Goal: Information Seeking & Learning: Learn about a topic

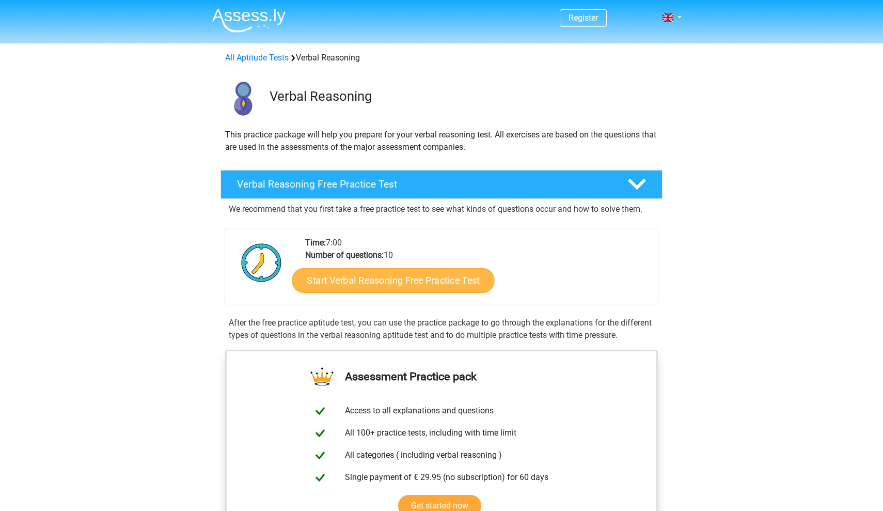
click at [380, 274] on link "Start Verbal Reasoning Free Practice Test" at bounding box center [393, 280] width 202 height 25
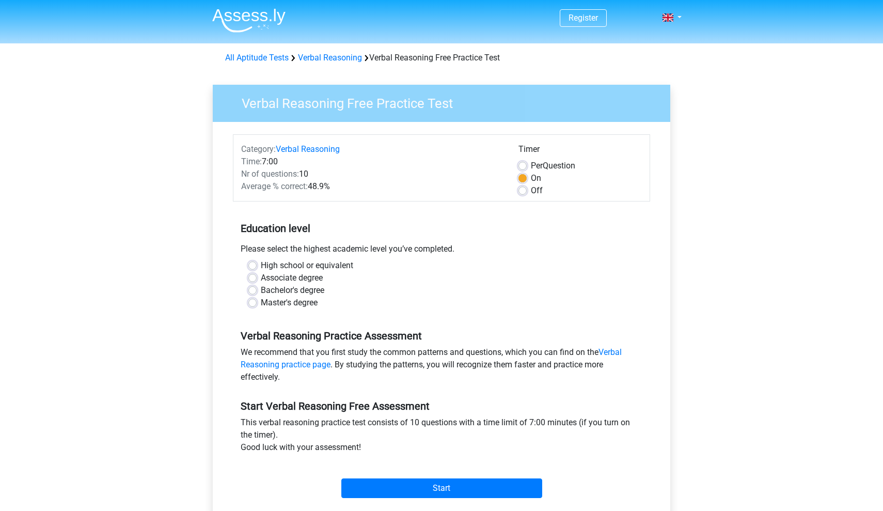
click at [261, 290] on label "Bachelor's degree" at bounding box center [293, 290] width 64 height 12
click at [254, 290] on input "Bachelor's degree" at bounding box center [252, 289] width 8 height 10
radio input "true"
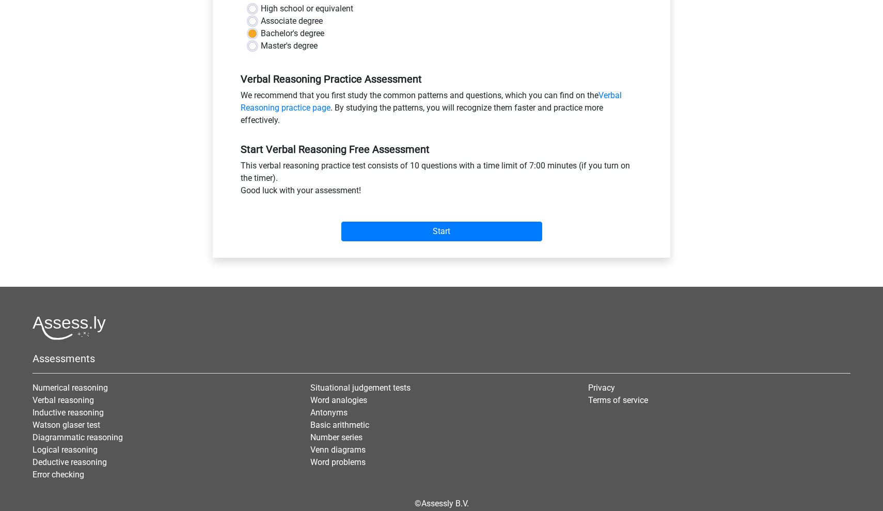
scroll to position [259, 0]
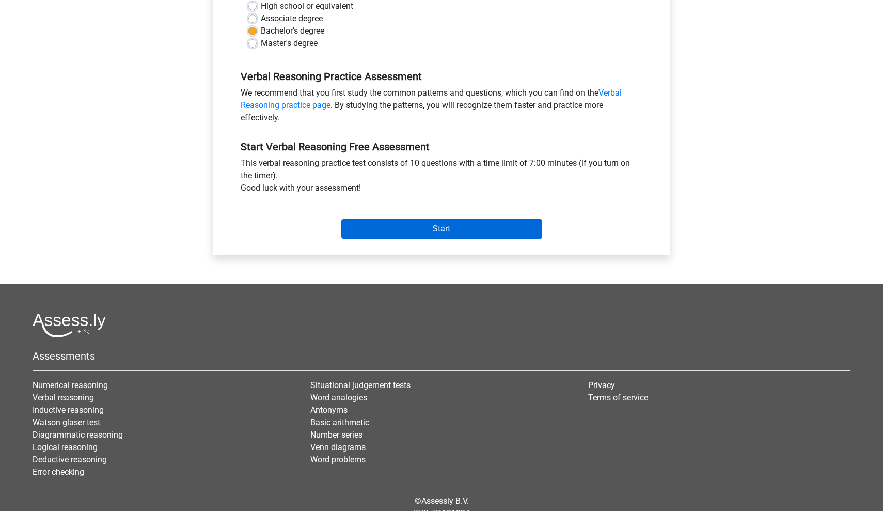
click at [455, 223] on input "Start" at bounding box center [441, 229] width 201 height 20
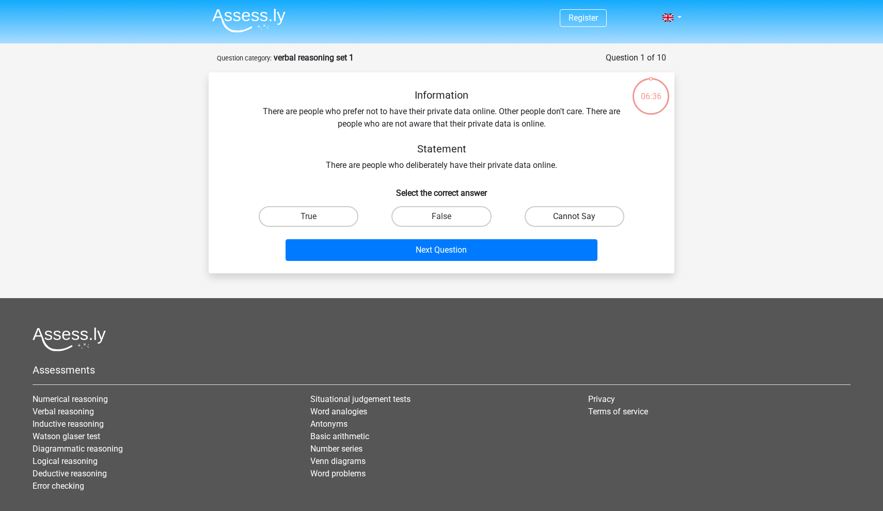
click at [586, 215] on label "Cannot Say" at bounding box center [575, 216] width 100 height 21
click at [581, 216] on input "Cannot Say" at bounding box center [577, 219] width 7 height 7
radio input "true"
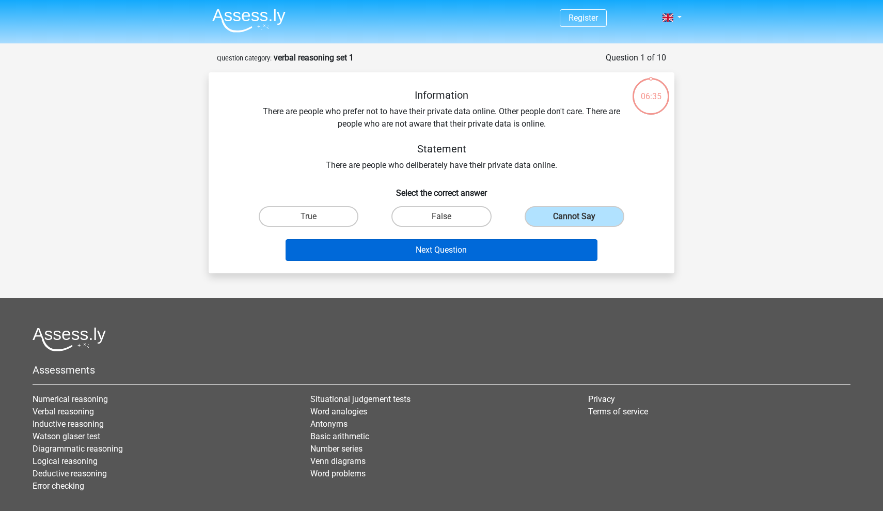
click at [432, 249] on button "Next Question" at bounding box center [442, 250] width 312 height 22
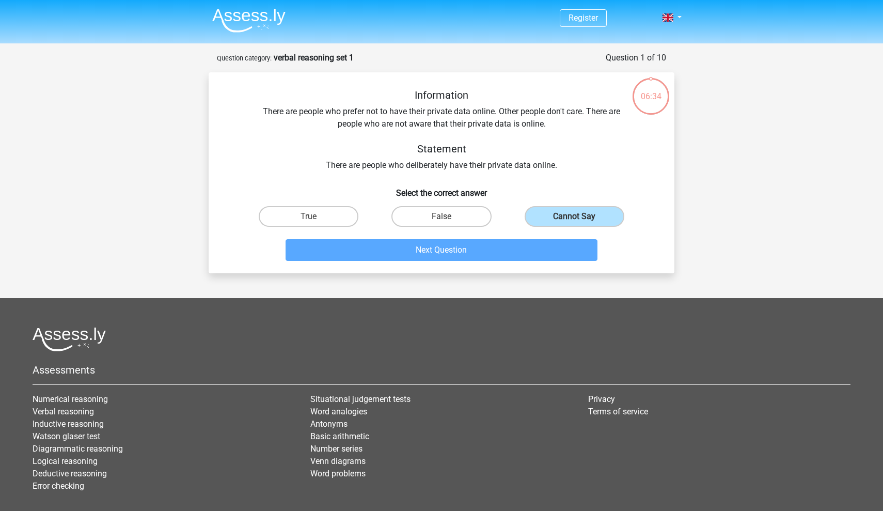
scroll to position [52, 0]
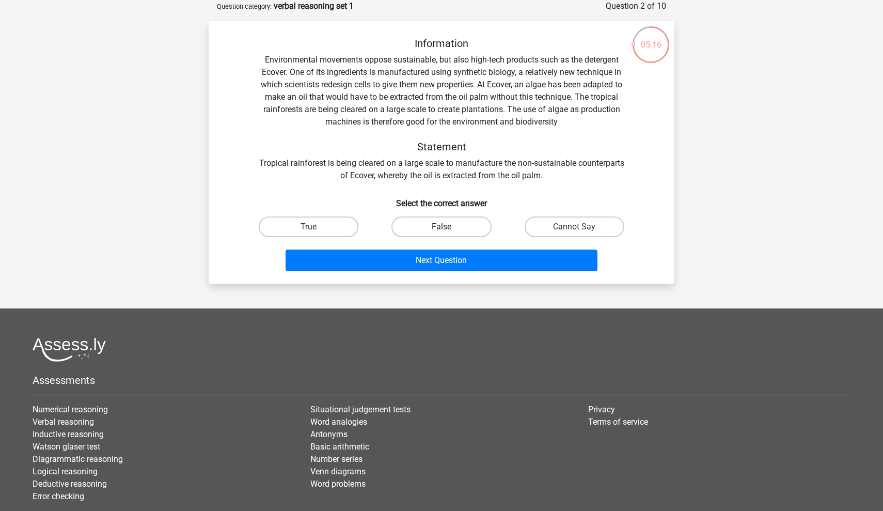
click at [457, 229] on label "False" at bounding box center [441, 226] width 100 height 21
click at [448, 229] on input "False" at bounding box center [444, 230] width 7 height 7
radio input "true"
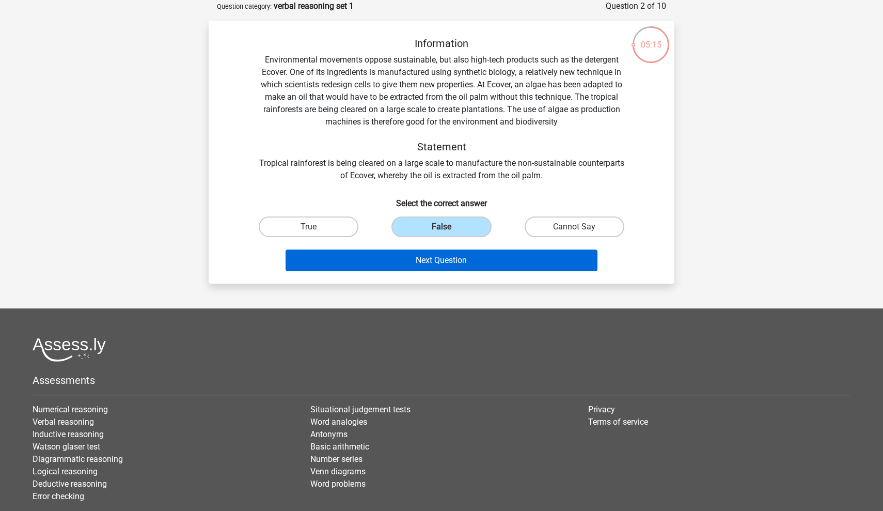
click at [458, 259] on button "Next Question" at bounding box center [442, 260] width 312 height 22
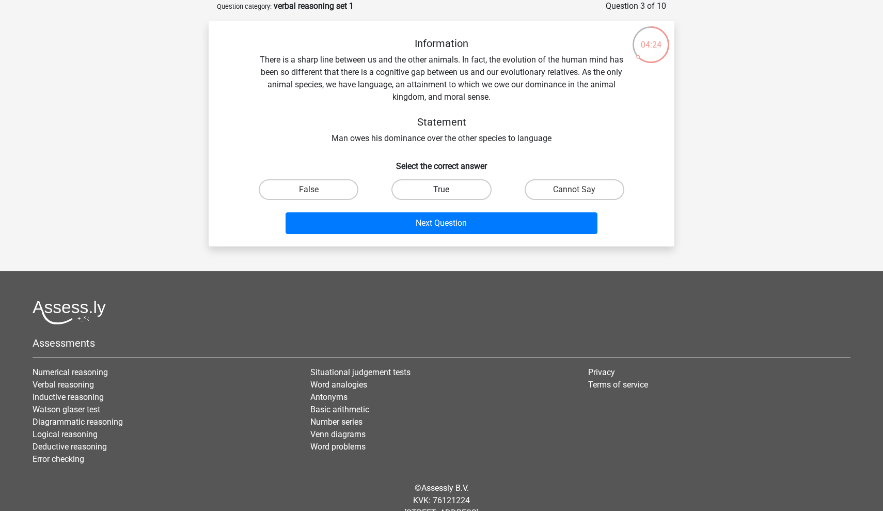
click at [434, 193] on label "True" at bounding box center [441, 189] width 100 height 21
click at [441, 193] on input "True" at bounding box center [444, 192] width 7 height 7
radio input "true"
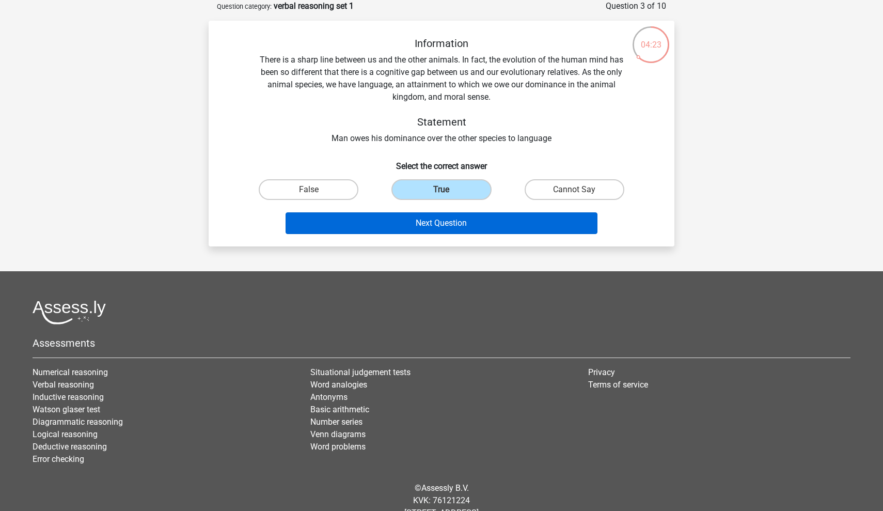
click at [442, 219] on button "Next Question" at bounding box center [442, 223] width 312 height 22
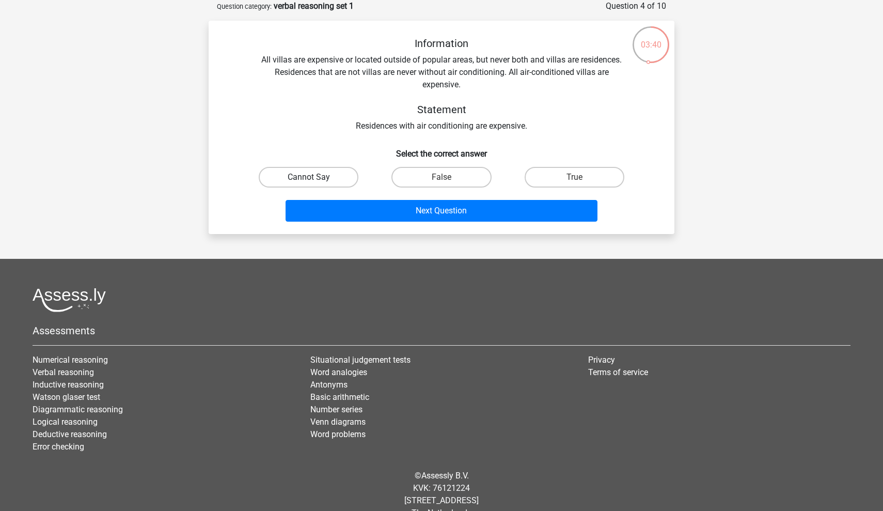
click at [323, 177] on label "Cannot Say" at bounding box center [309, 177] width 100 height 21
click at [315, 177] on input "Cannot Say" at bounding box center [312, 180] width 7 height 7
radio input "true"
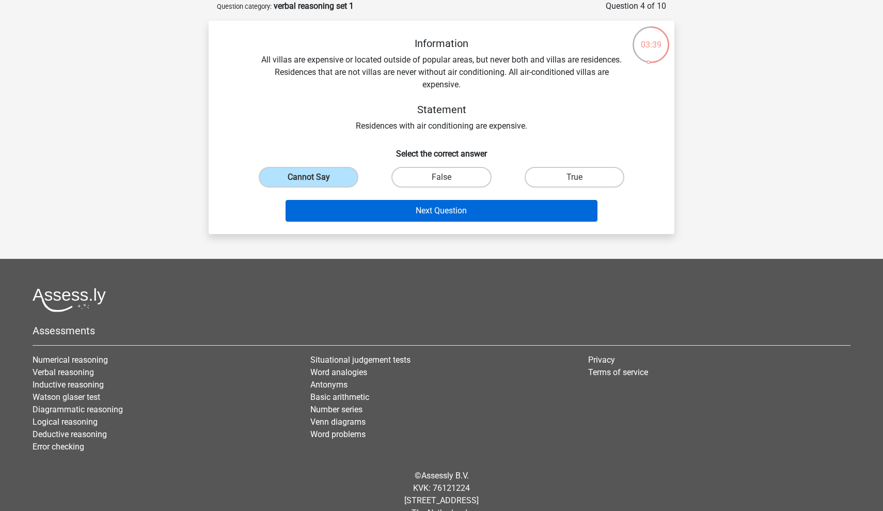
click at [459, 215] on button "Next Question" at bounding box center [442, 211] width 312 height 22
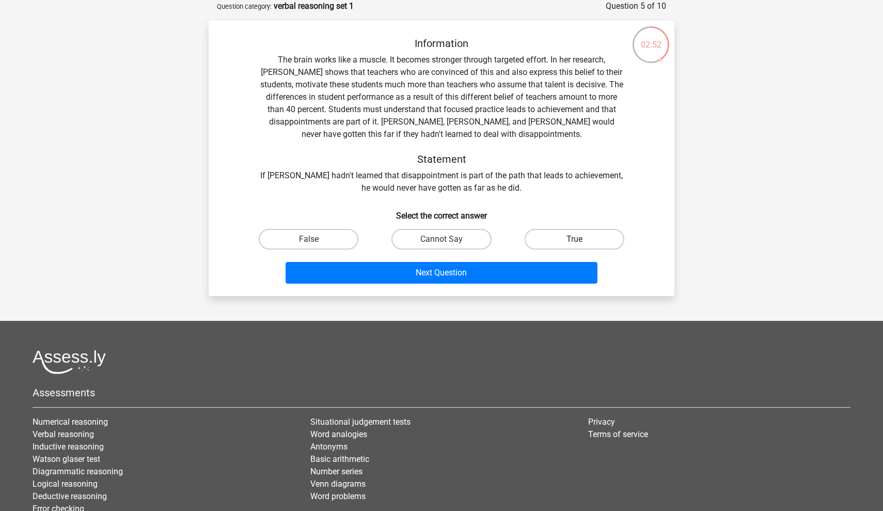
click at [583, 237] on label "True" at bounding box center [575, 239] width 100 height 21
click at [581, 239] on input "True" at bounding box center [577, 242] width 7 height 7
radio input "true"
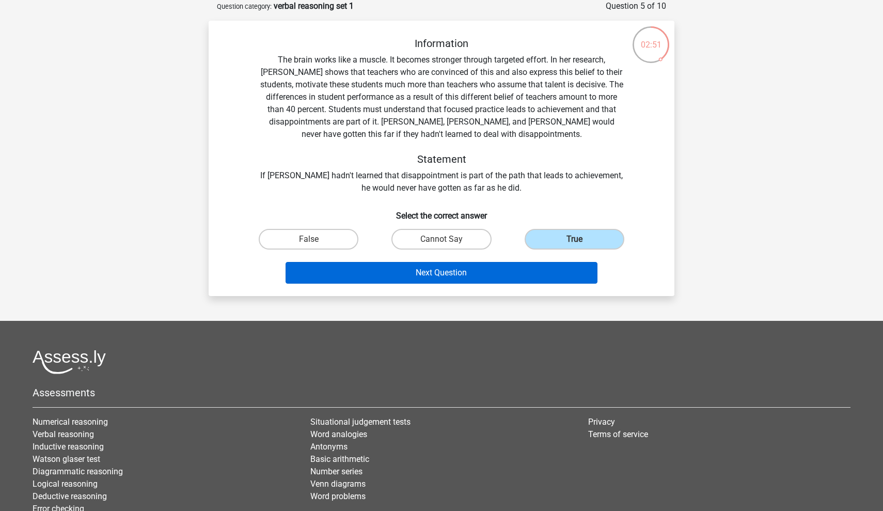
click at [467, 272] on button "Next Question" at bounding box center [442, 273] width 312 height 22
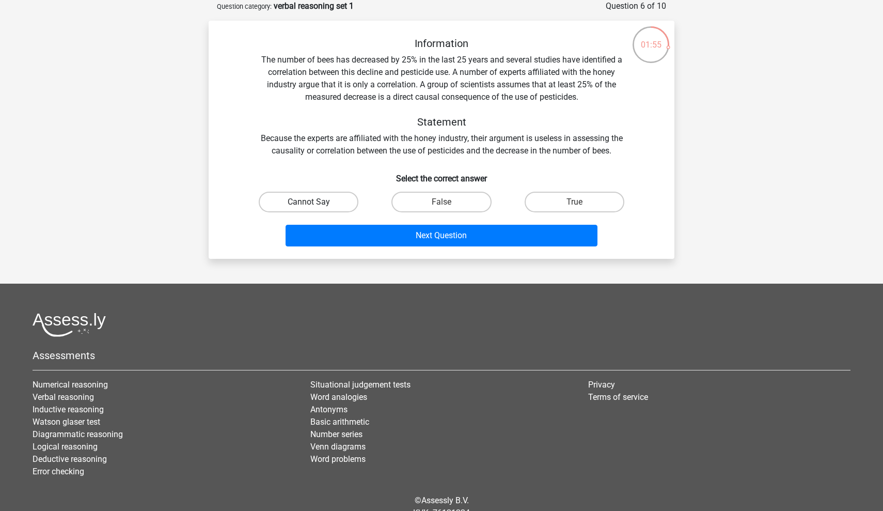
click at [327, 198] on label "Cannot Say" at bounding box center [309, 202] width 100 height 21
click at [315, 202] on input "Cannot Say" at bounding box center [312, 205] width 7 height 7
radio input "true"
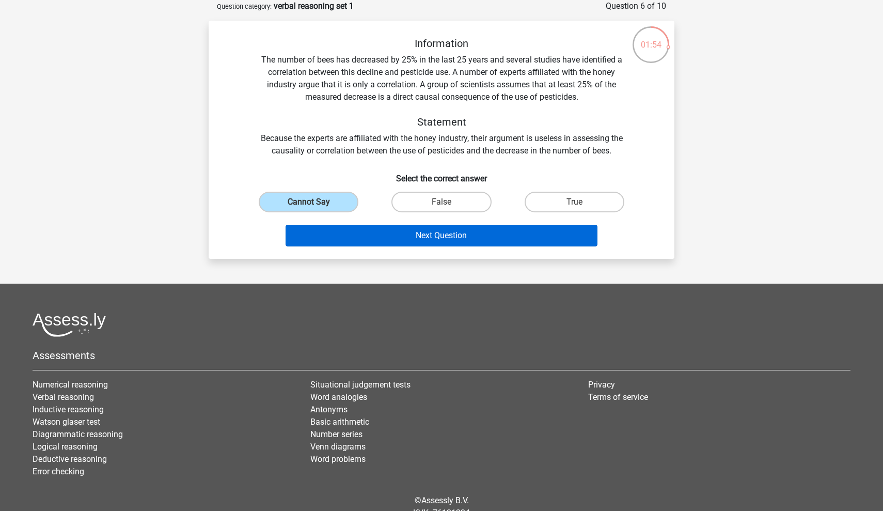
click at [455, 234] on button "Next Question" at bounding box center [442, 236] width 312 height 22
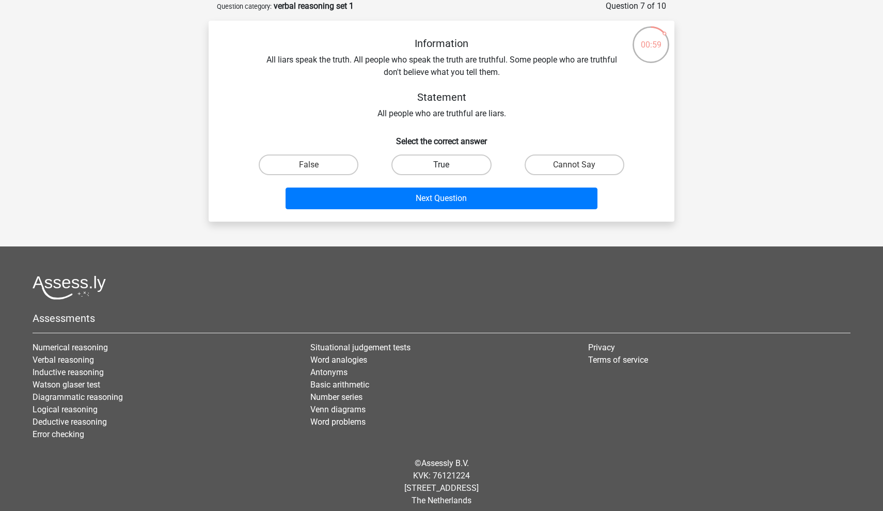
click at [467, 159] on label "True" at bounding box center [441, 164] width 100 height 21
click at [448, 165] on input "True" at bounding box center [444, 168] width 7 height 7
radio input "true"
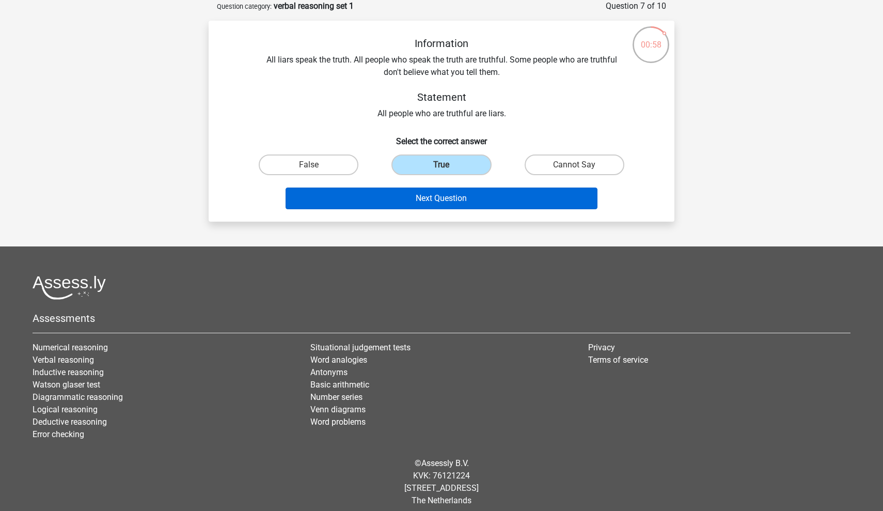
click at [473, 198] on button "Next Question" at bounding box center [442, 198] width 312 height 22
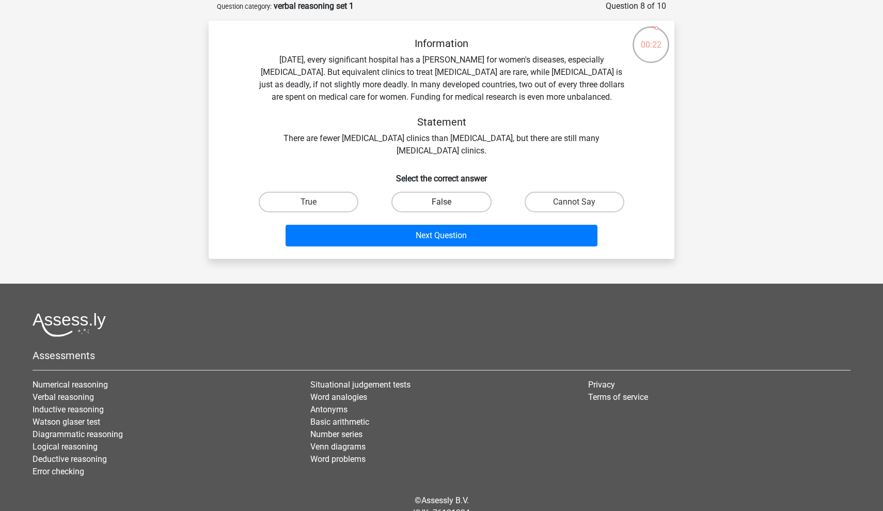
click at [453, 200] on label "False" at bounding box center [441, 202] width 100 height 21
click at [448, 202] on input "False" at bounding box center [444, 205] width 7 height 7
radio input "true"
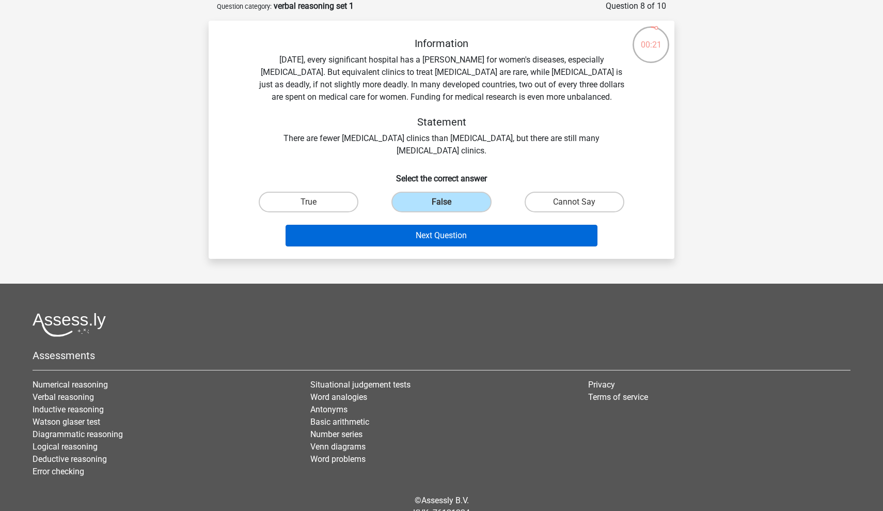
click at [452, 230] on button "Next Question" at bounding box center [442, 236] width 312 height 22
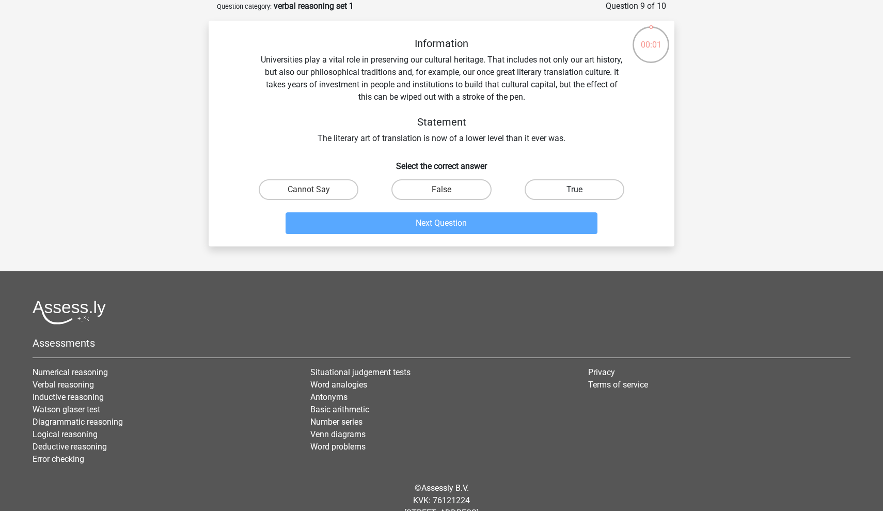
click at [571, 184] on label "True" at bounding box center [575, 189] width 100 height 21
click at [574, 189] on input "True" at bounding box center [577, 192] width 7 height 7
radio input "true"
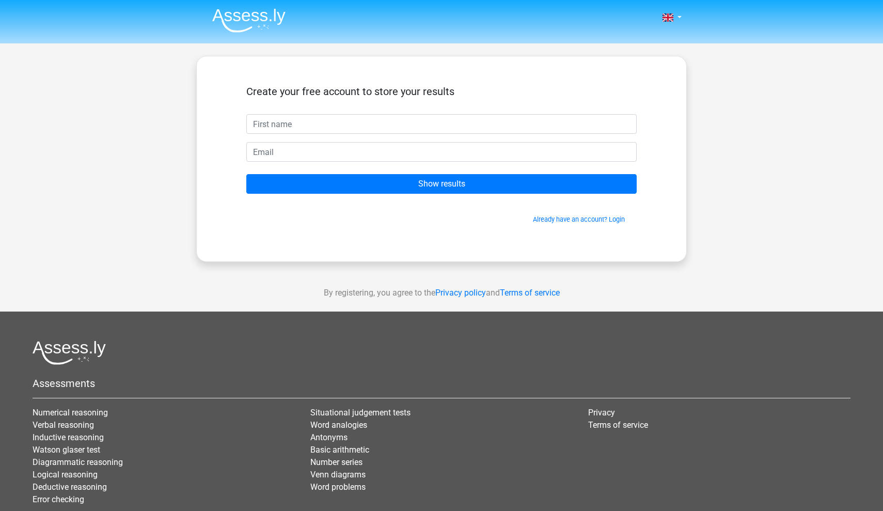
click at [352, 125] on input "text" at bounding box center [441, 124] width 390 height 20
click at [401, 122] on input "text" at bounding box center [441, 124] width 390 height 20
type input "Sally"
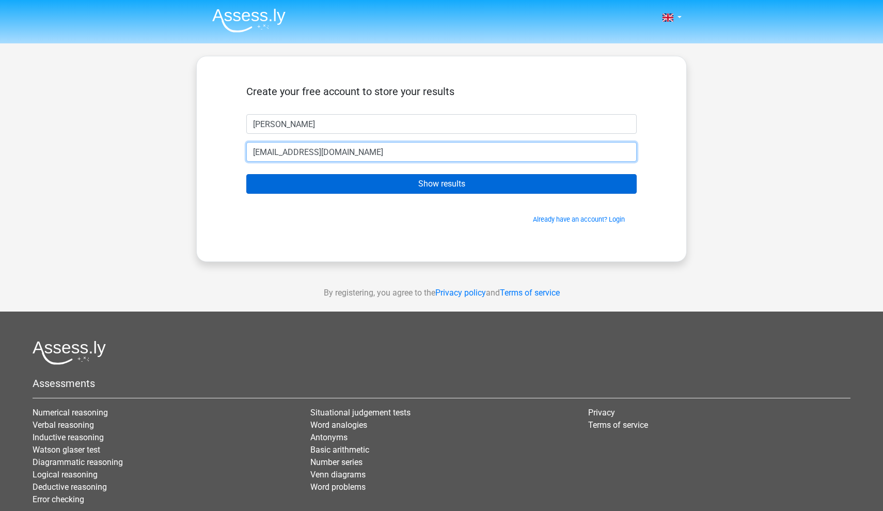
type input "sshayler999@gmail.com"
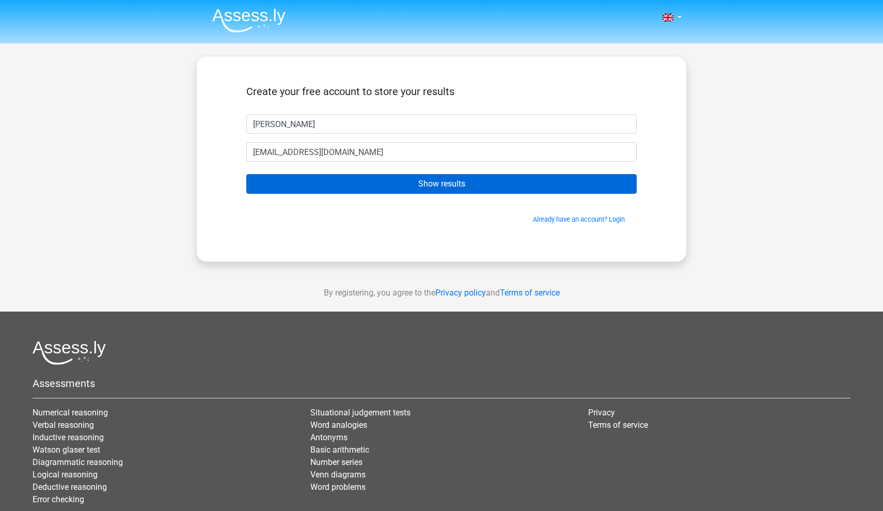
click at [457, 184] on input "Show results" at bounding box center [441, 184] width 390 height 20
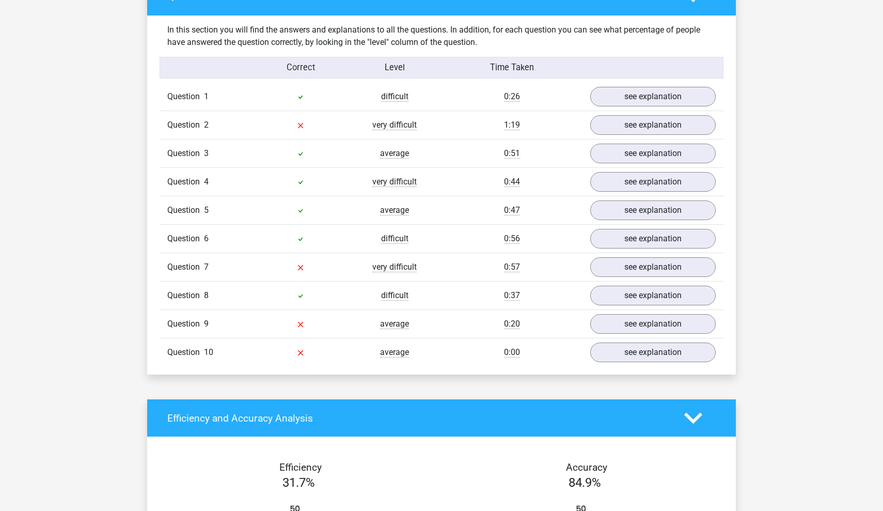
scroll to position [771, 0]
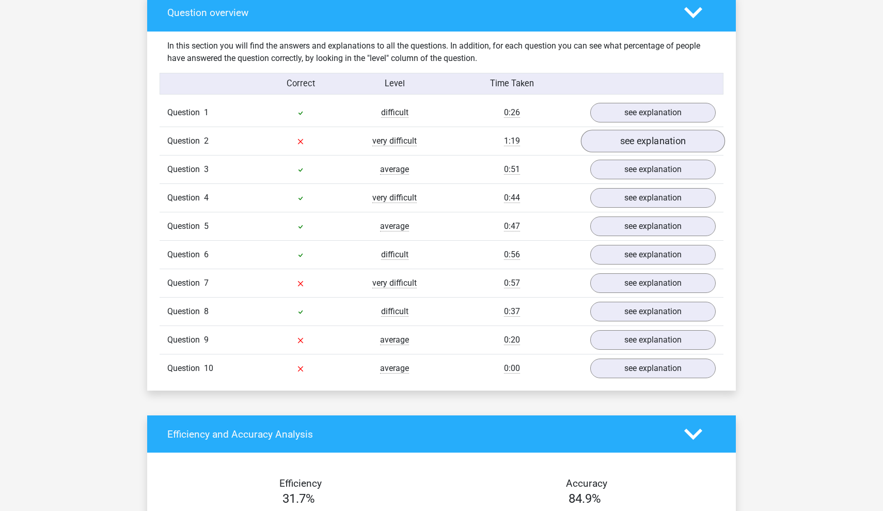
click at [678, 140] on link "see explanation" at bounding box center [653, 141] width 144 height 23
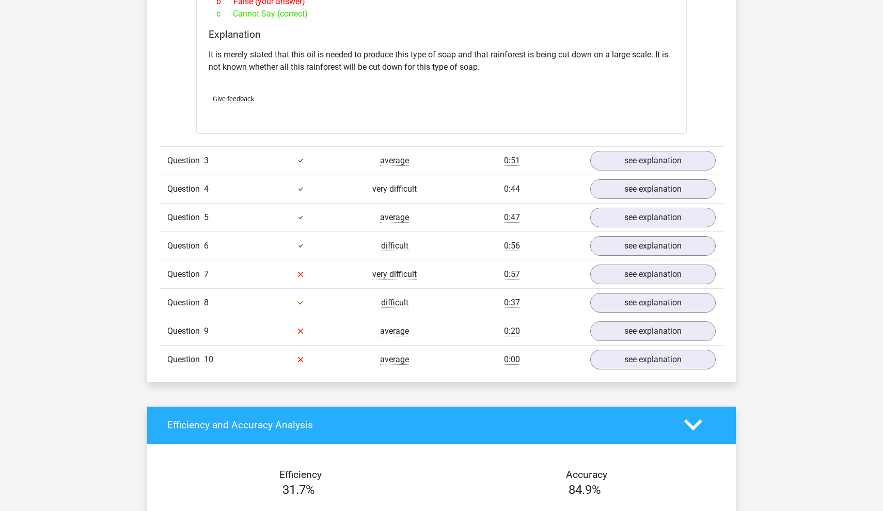
scroll to position [1113, 0]
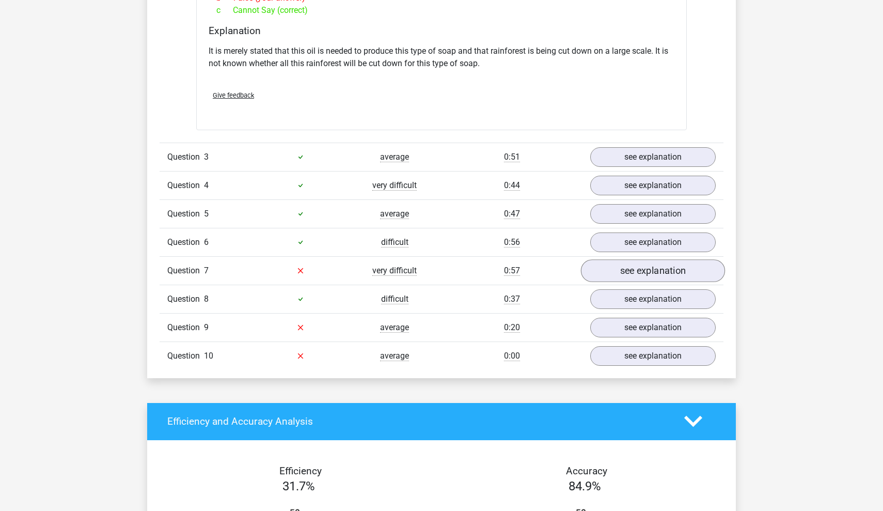
click at [661, 266] on link "see explanation" at bounding box center [653, 270] width 144 height 23
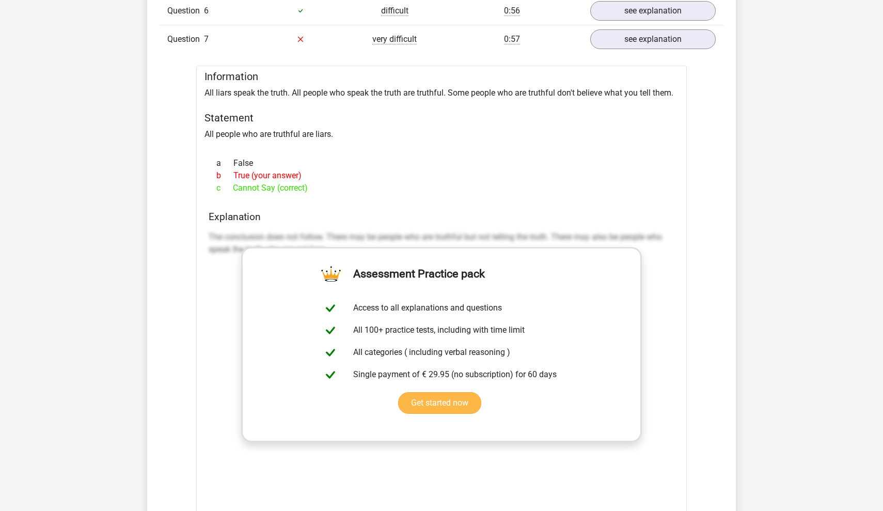
scroll to position [1347, 0]
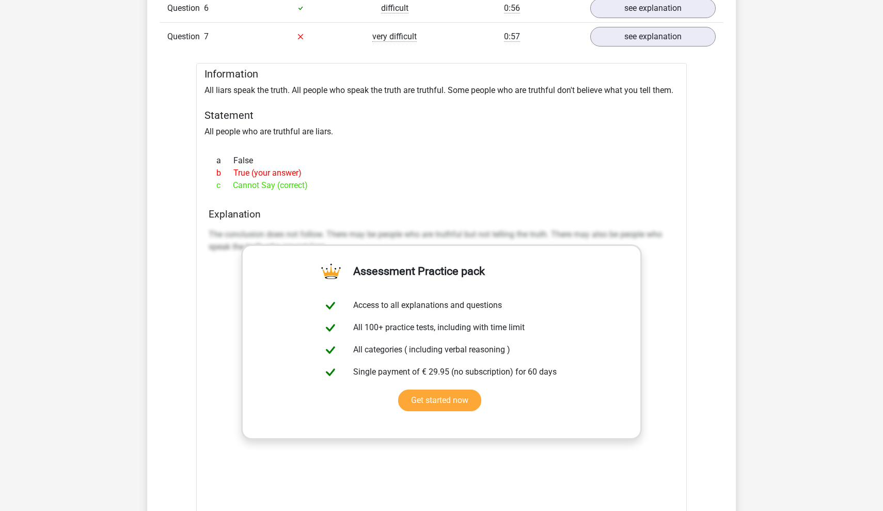
click at [616, 194] on div "a False b True (your answer) c Cannot Say (correct)" at bounding box center [442, 172] width 466 height 45
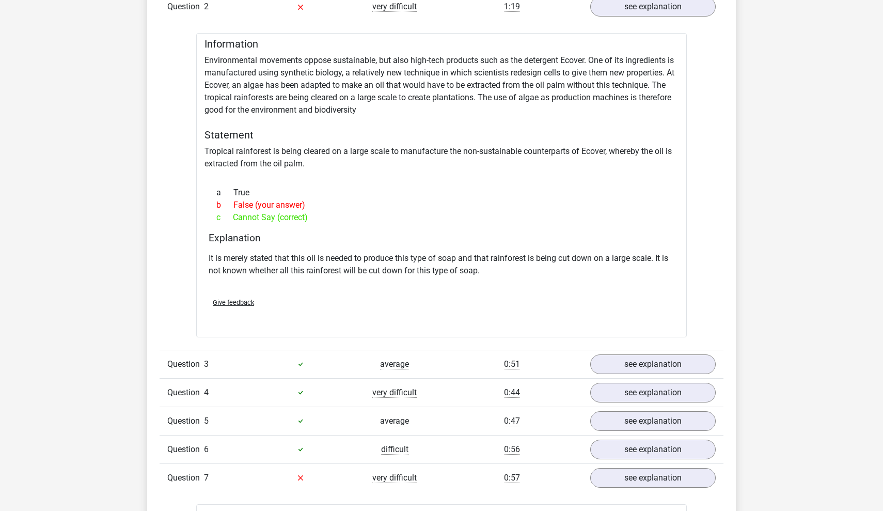
scroll to position [897, 0]
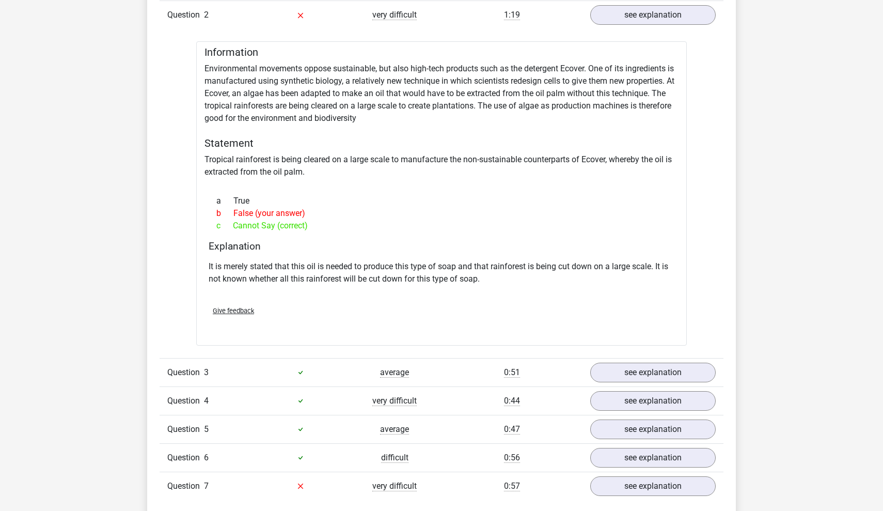
click at [676, 53] on h5 "Information" at bounding box center [441, 52] width 474 height 12
click at [304, 14] on icon at bounding box center [300, 15] width 8 height 8
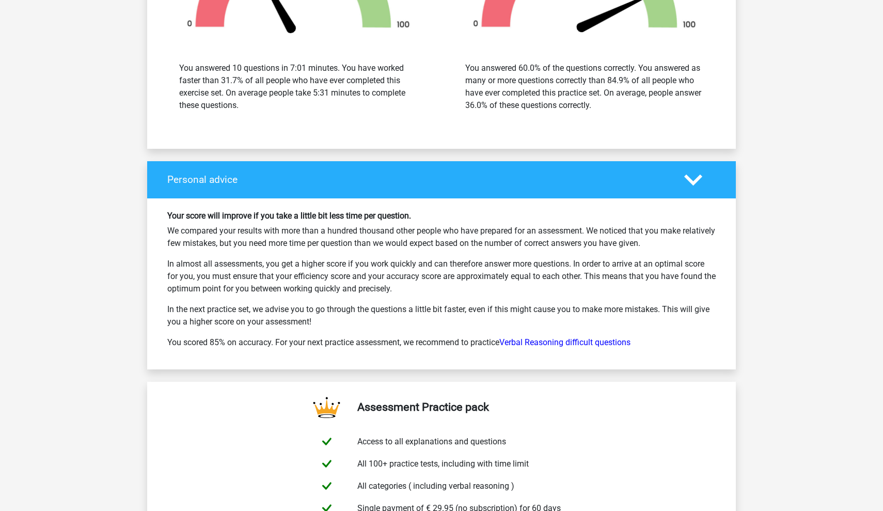
scroll to position [2256, 0]
